Goal: Find contact information: Find contact information

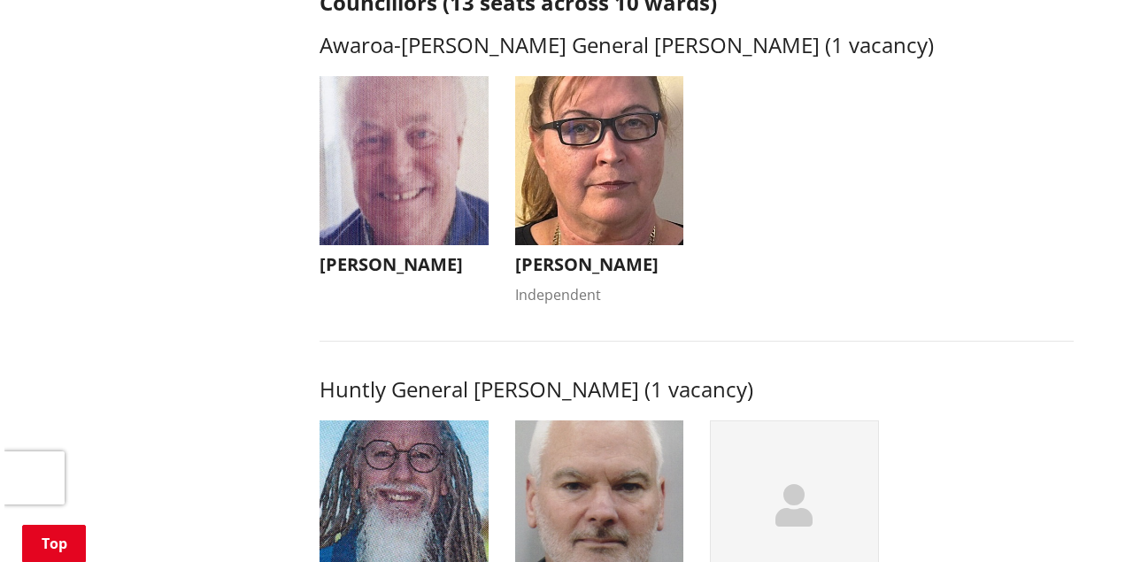
scroll to position [826, 0]
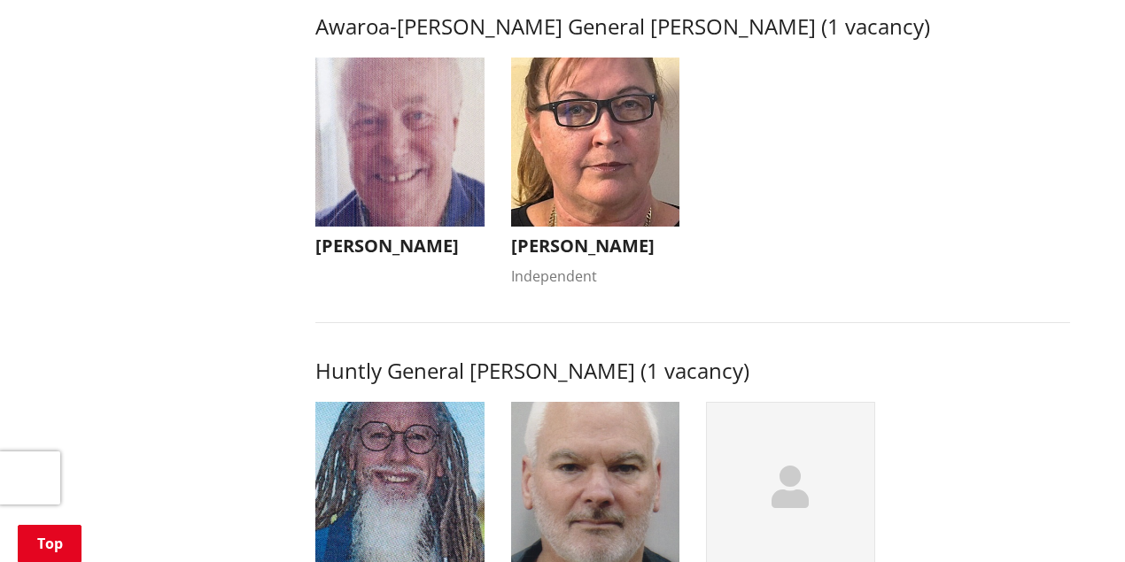
click at [564, 257] on h3 "[PERSON_NAME]" at bounding box center [595, 246] width 169 height 21
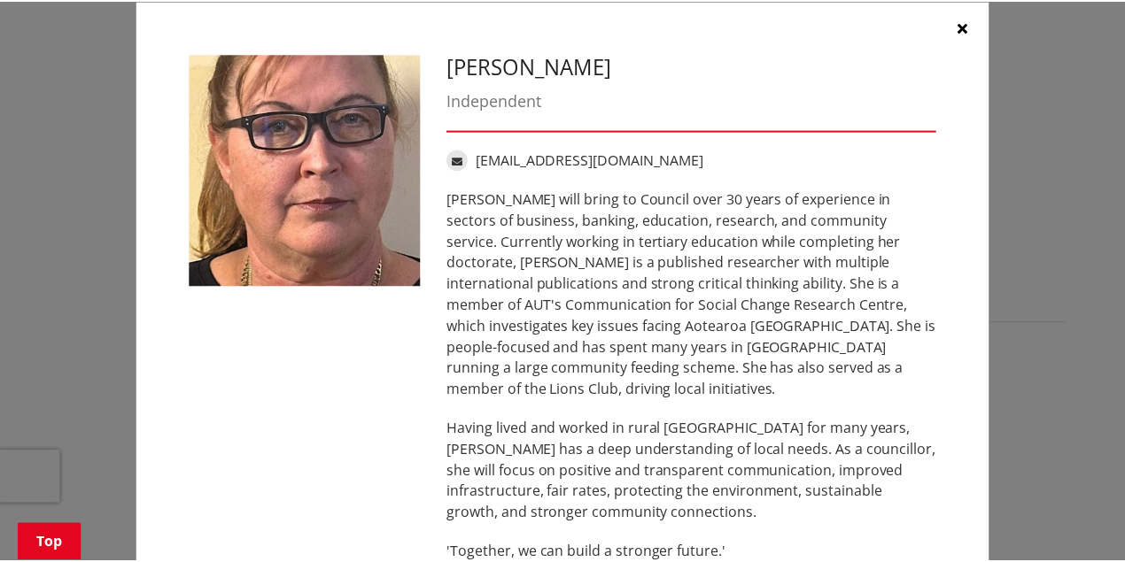
scroll to position [0, 0]
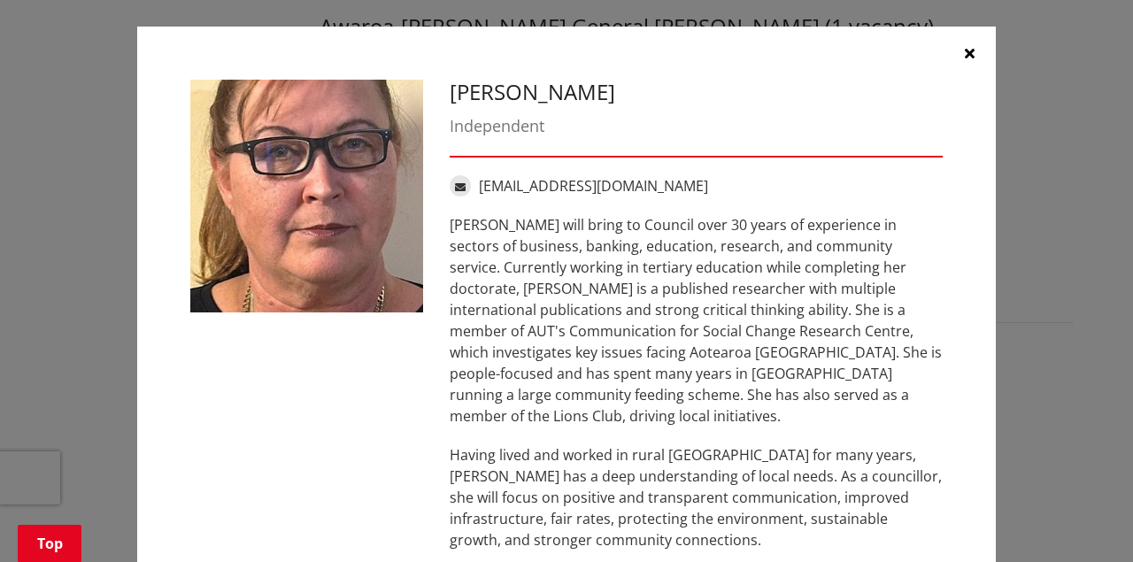
click at [965, 54] on icon "button" at bounding box center [970, 53] width 10 height 14
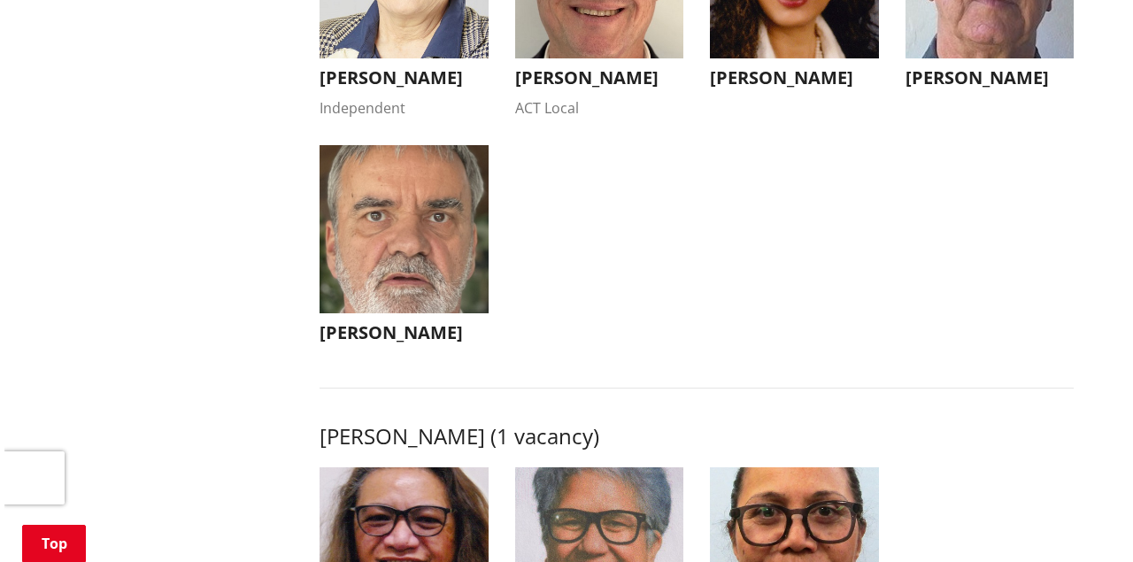
scroll to position [2006, 0]
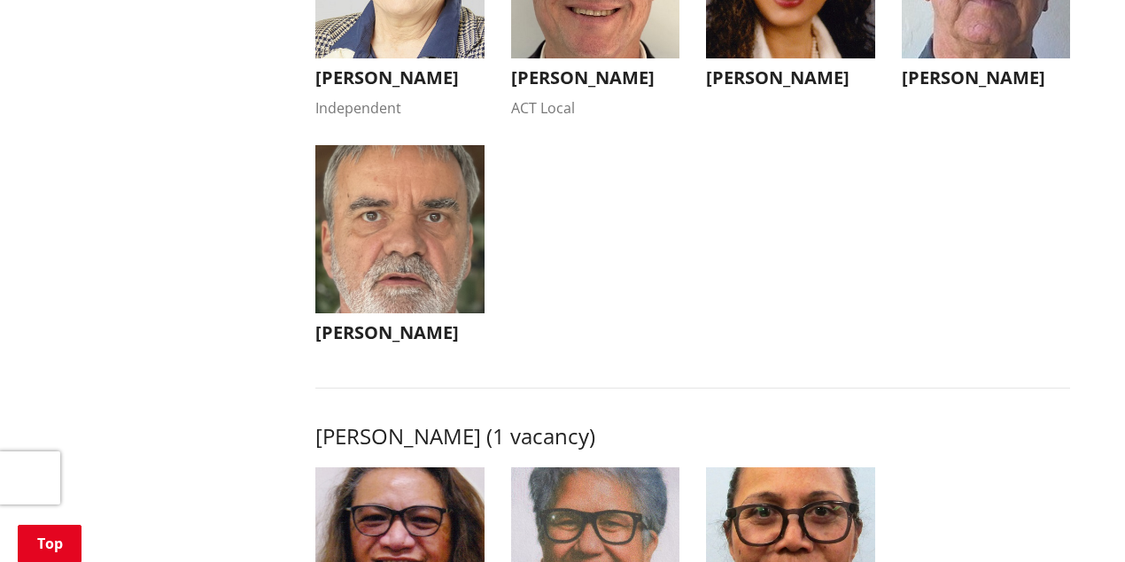
click at [315, 292] on img "button" at bounding box center [399, 229] width 169 height 169
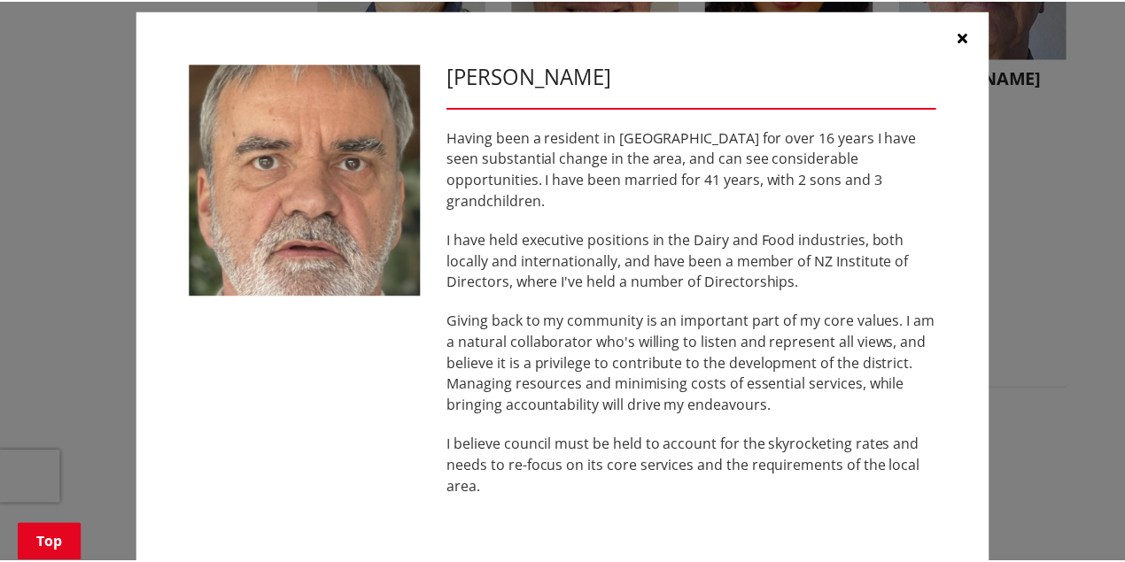
scroll to position [27, 0]
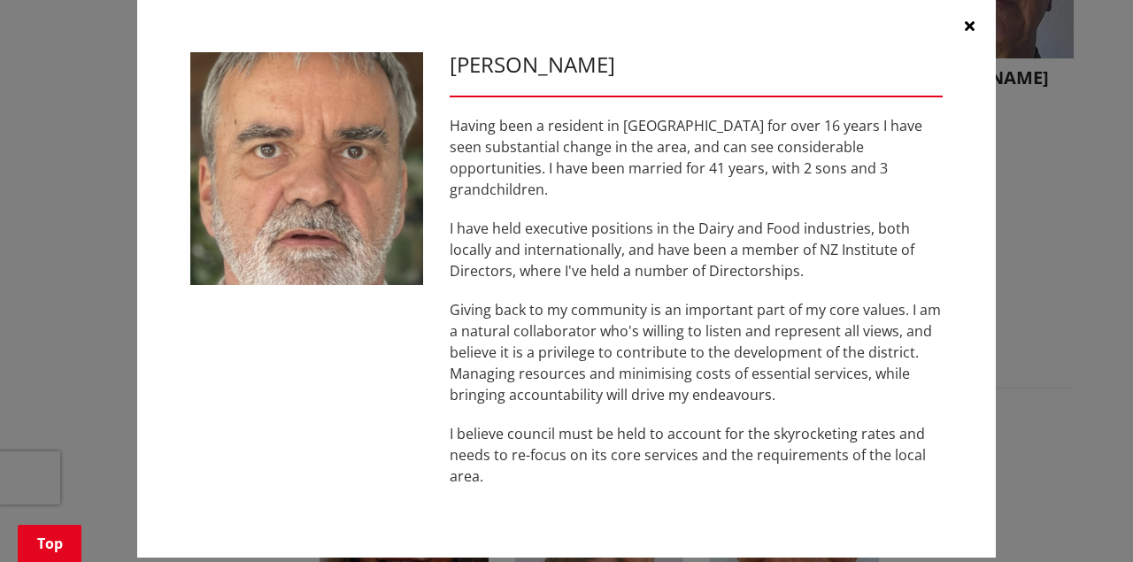
click at [967, 25] on icon "button" at bounding box center [970, 26] width 10 height 14
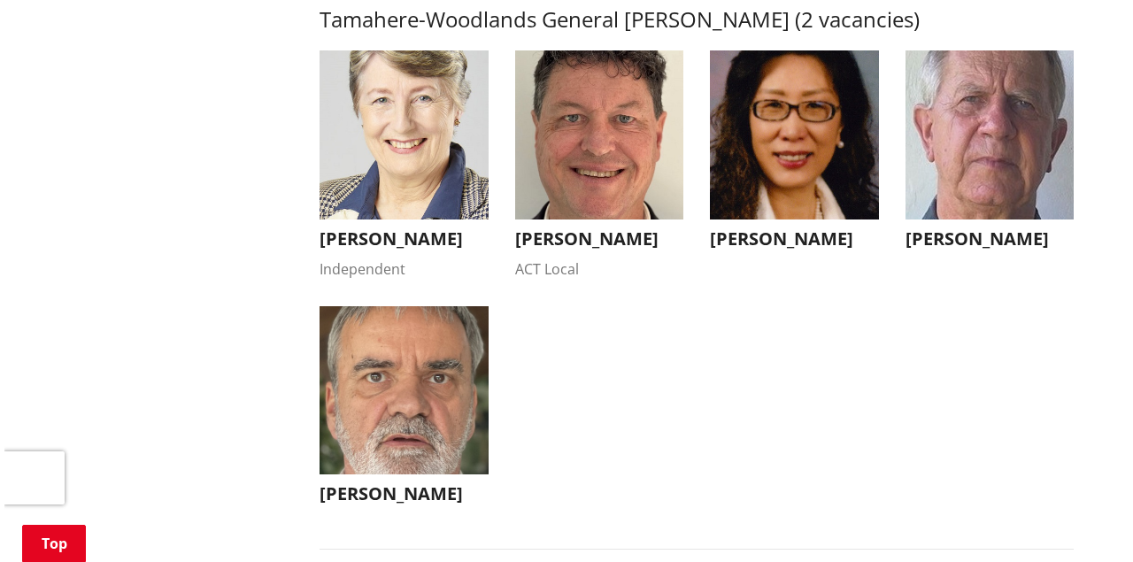
scroll to position [1829, 0]
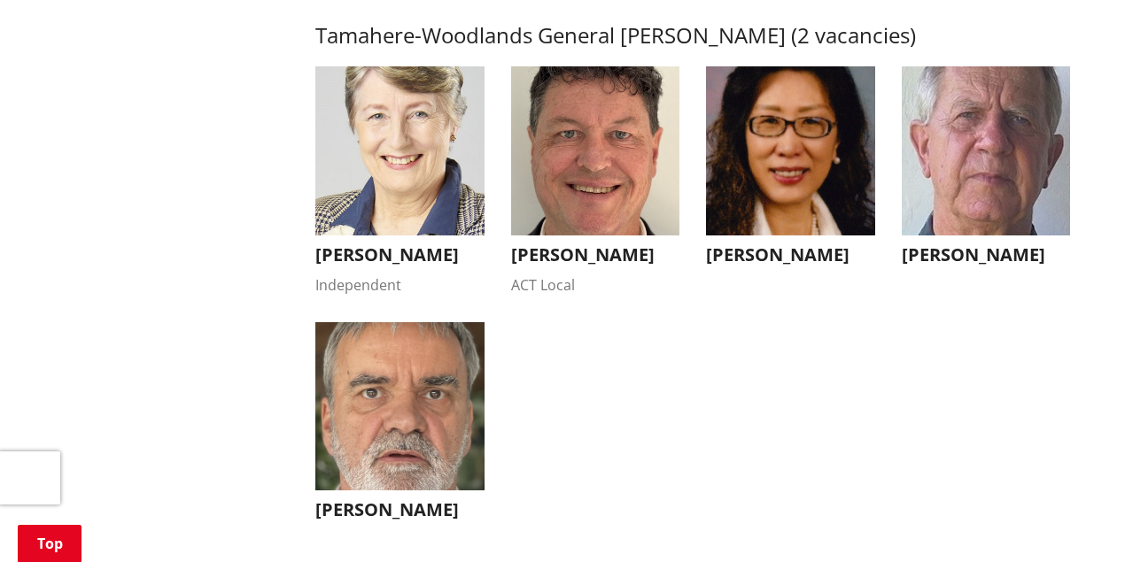
click at [421, 170] on img "button" at bounding box center [399, 150] width 169 height 169
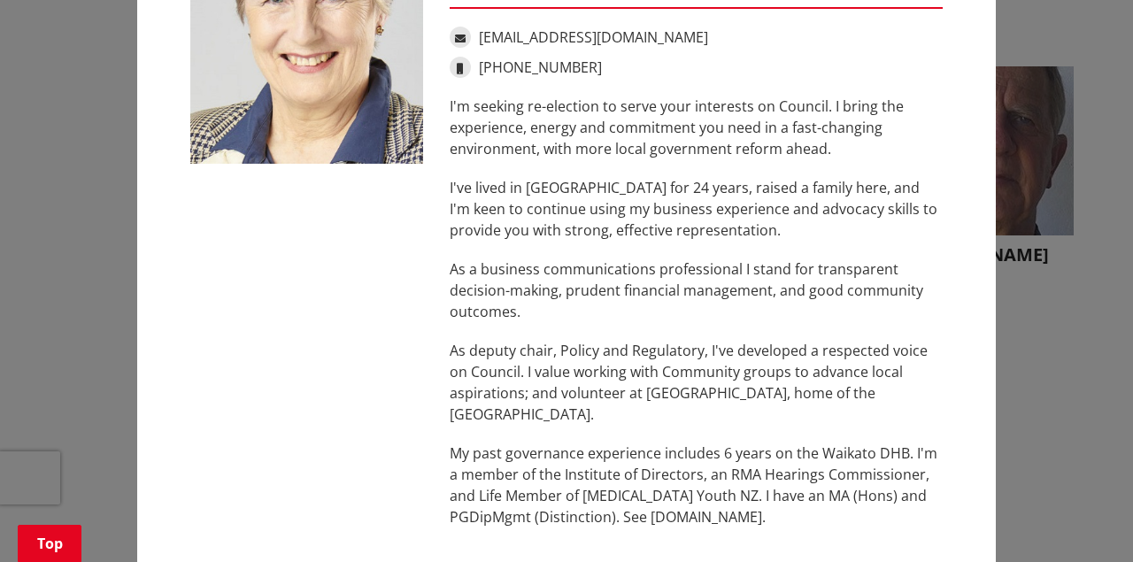
scroll to position [0, 0]
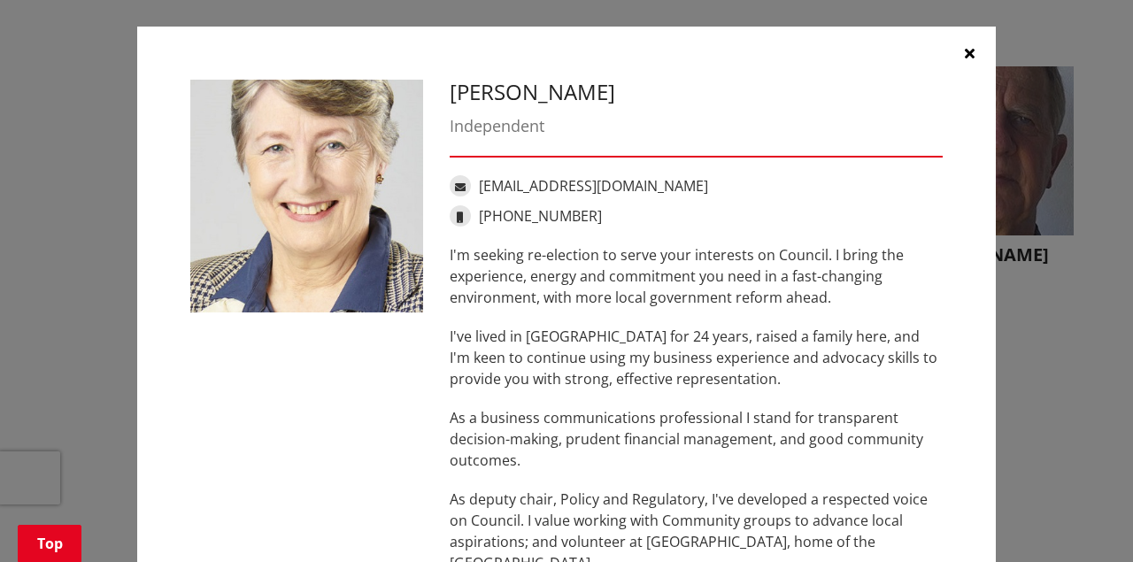
click at [969, 54] on icon "button" at bounding box center [970, 53] width 10 height 14
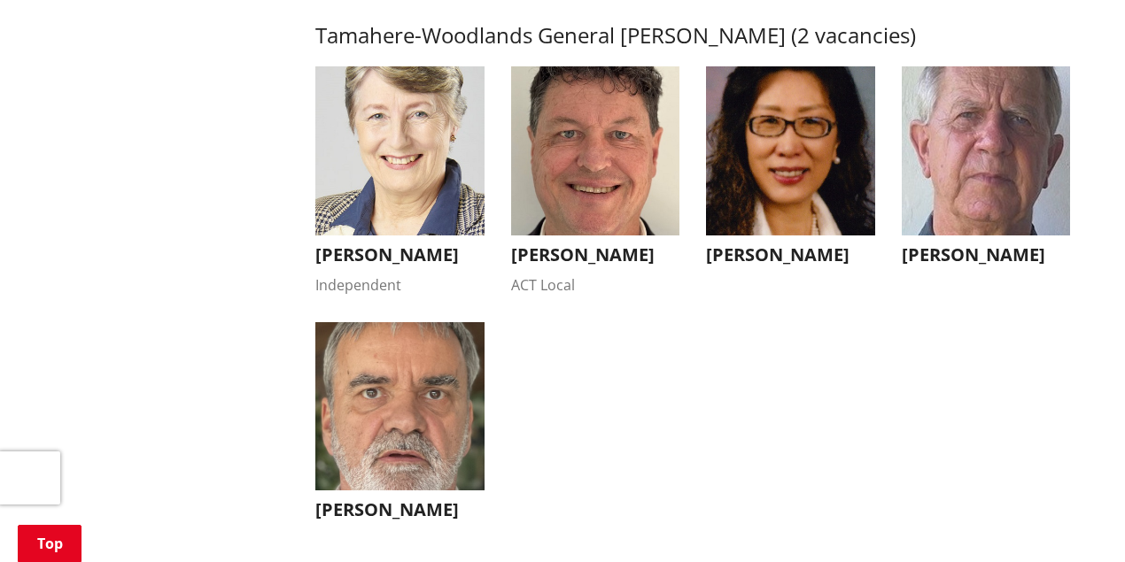
click at [597, 174] on img "button" at bounding box center [595, 150] width 169 height 169
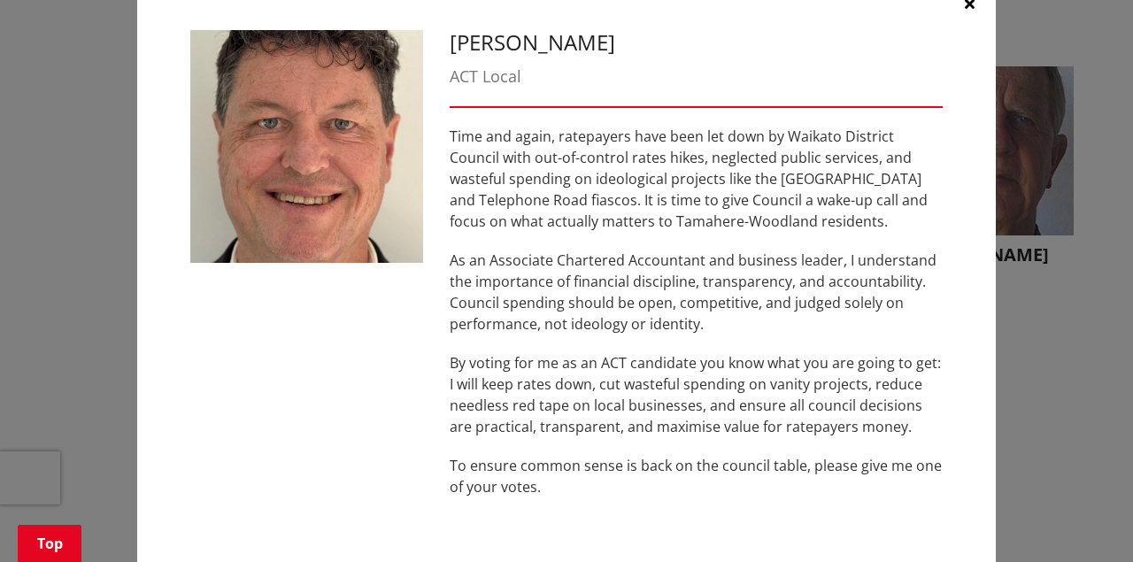
scroll to position [23, 0]
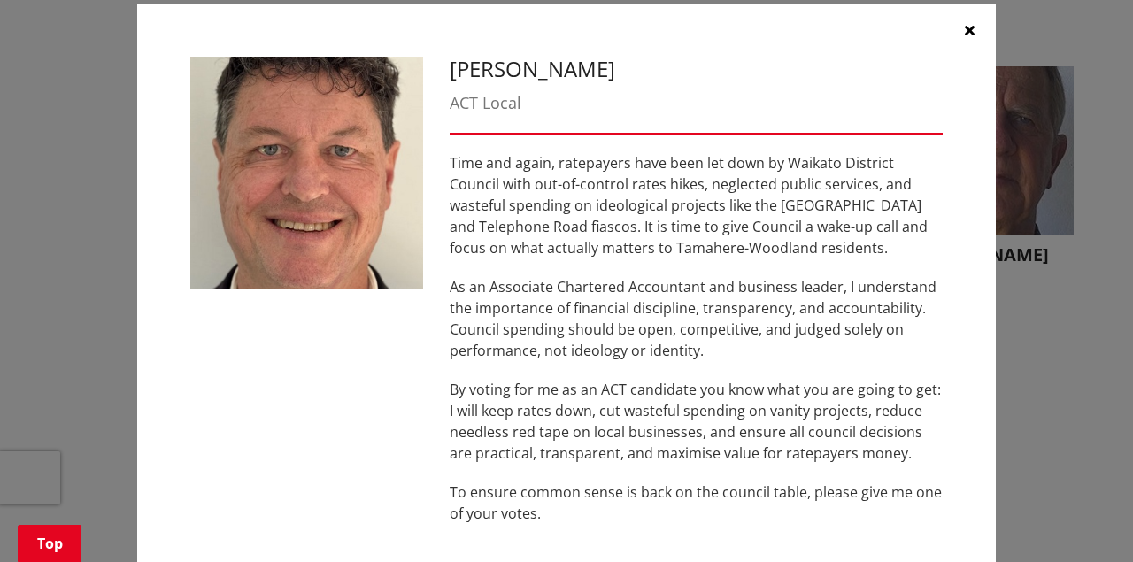
click at [965, 32] on icon "button" at bounding box center [970, 30] width 10 height 14
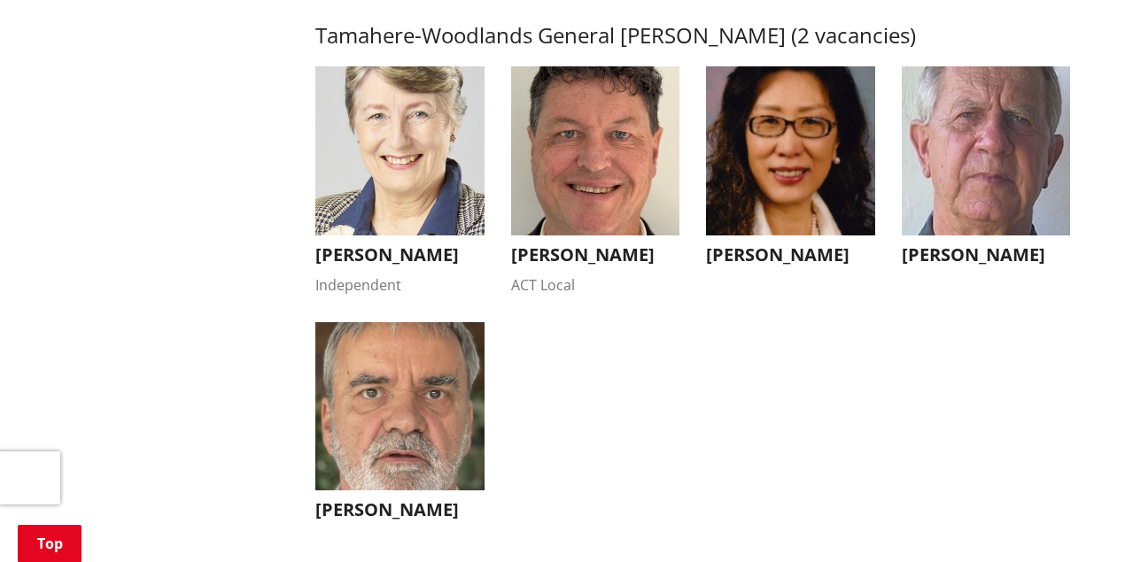
click at [969, 140] on img "button" at bounding box center [985, 150] width 169 height 169
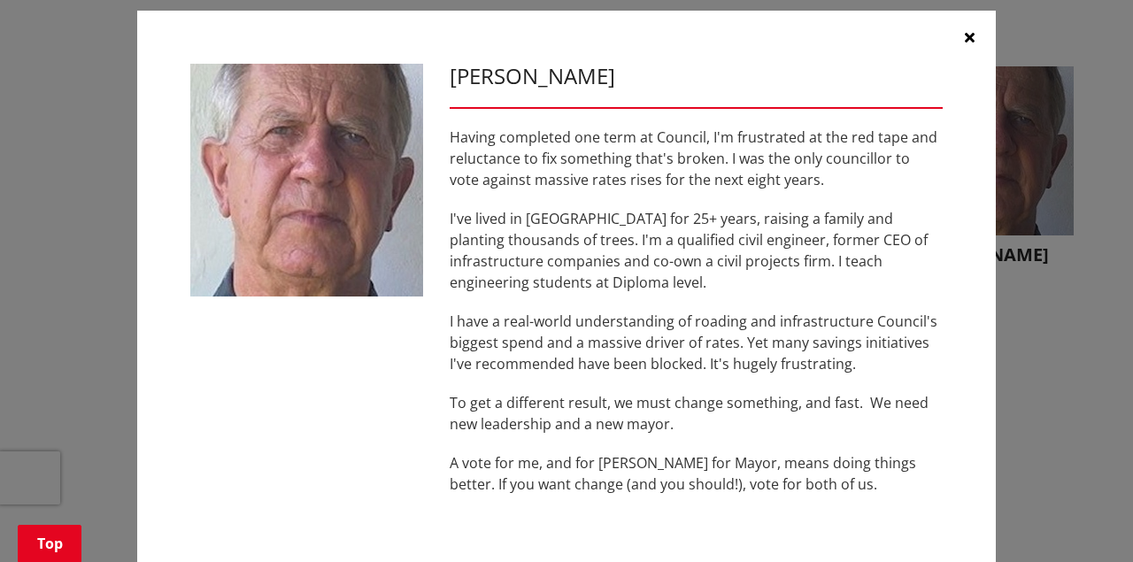
scroll to position [0, 0]
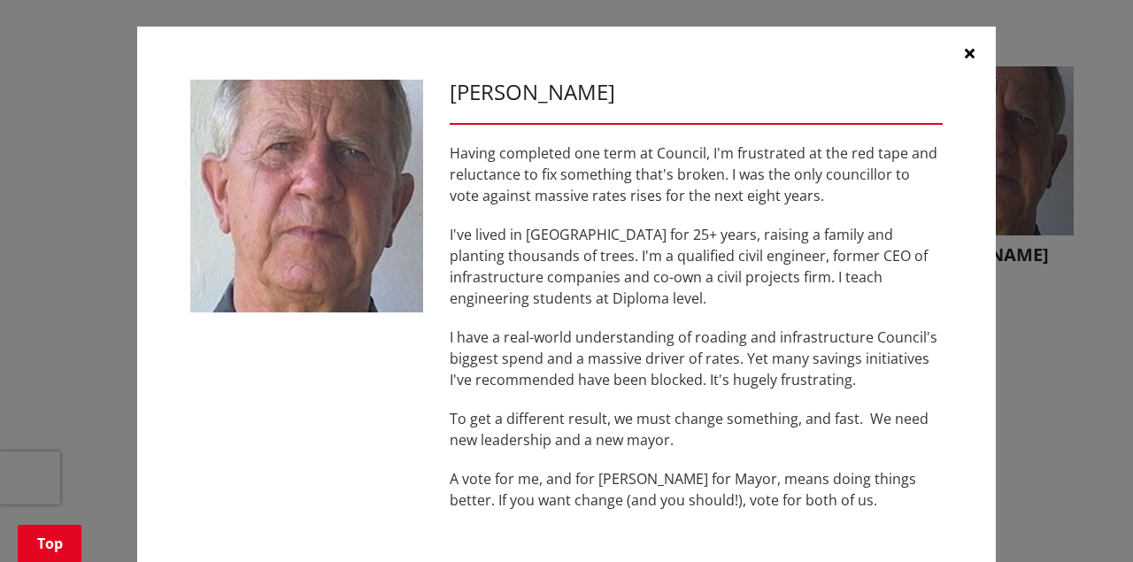
click at [965, 53] on icon "button" at bounding box center [970, 53] width 10 height 14
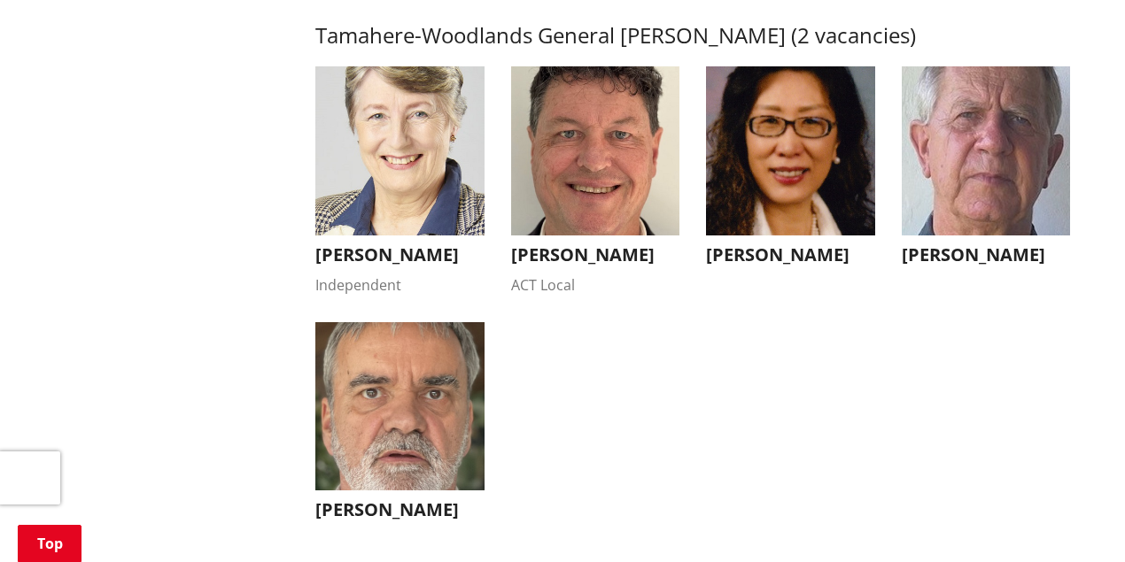
click at [814, 161] on img "button" at bounding box center [790, 150] width 169 height 169
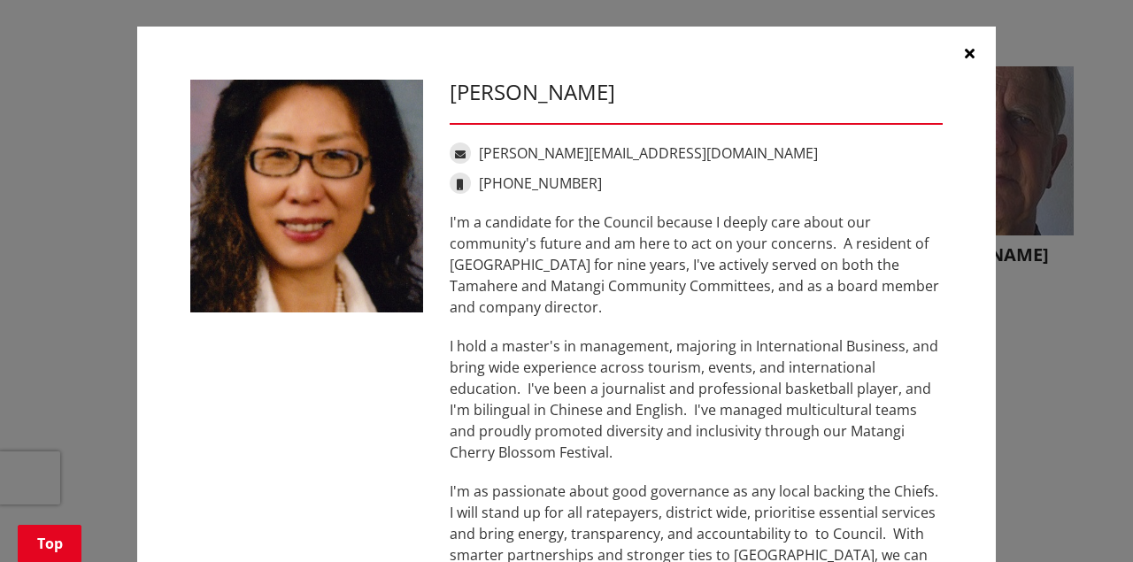
click at [965, 51] on icon "button" at bounding box center [970, 53] width 10 height 14
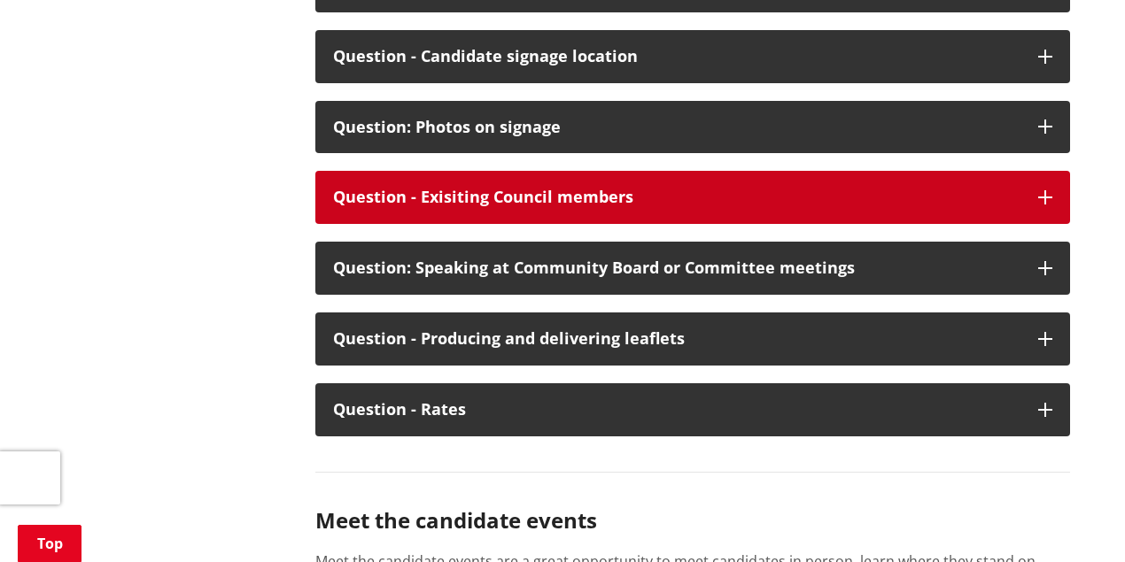
scroll to position [9444, 0]
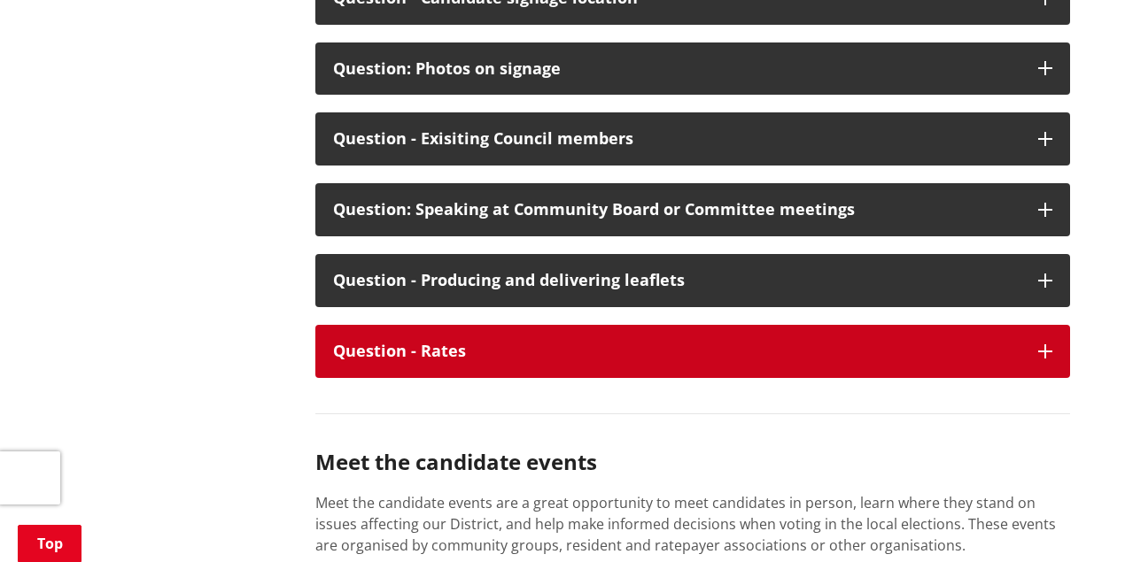
click at [481, 360] on div "Question - Rates" at bounding box center [676, 352] width 687 height 18
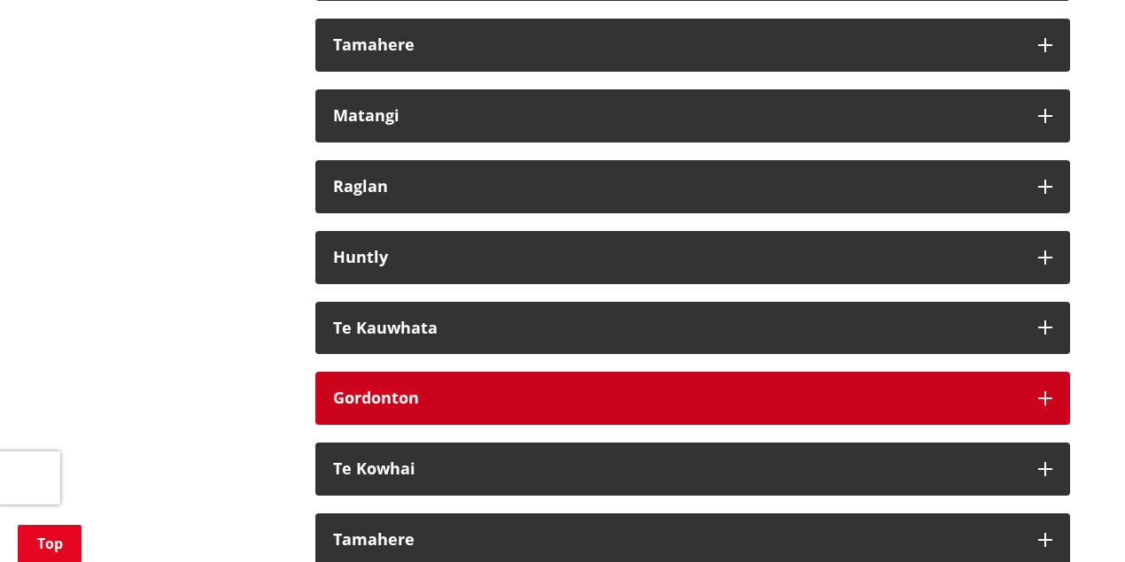
scroll to position [10861, 0]
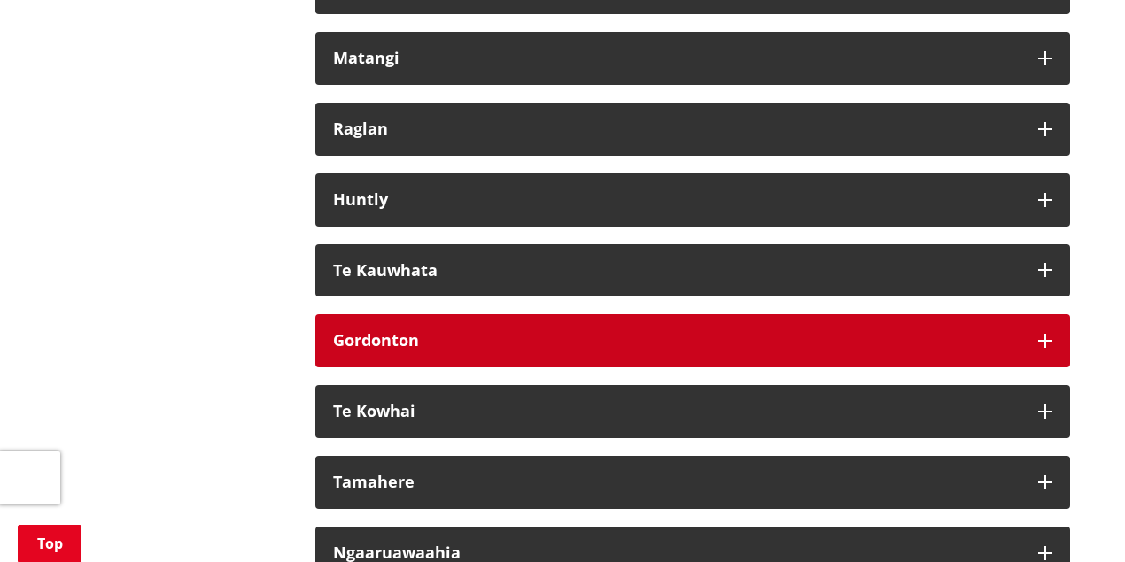
click at [408, 351] on strong "Gordonton" at bounding box center [376, 339] width 86 height 21
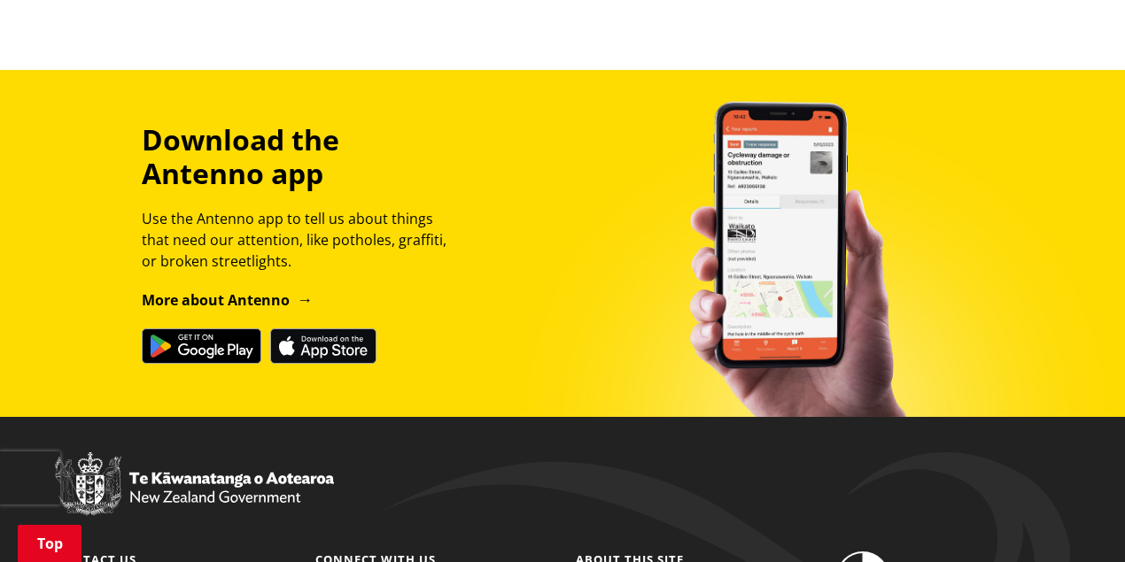
scroll to position [12160, 0]
